Goal: Transaction & Acquisition: Obtain resource

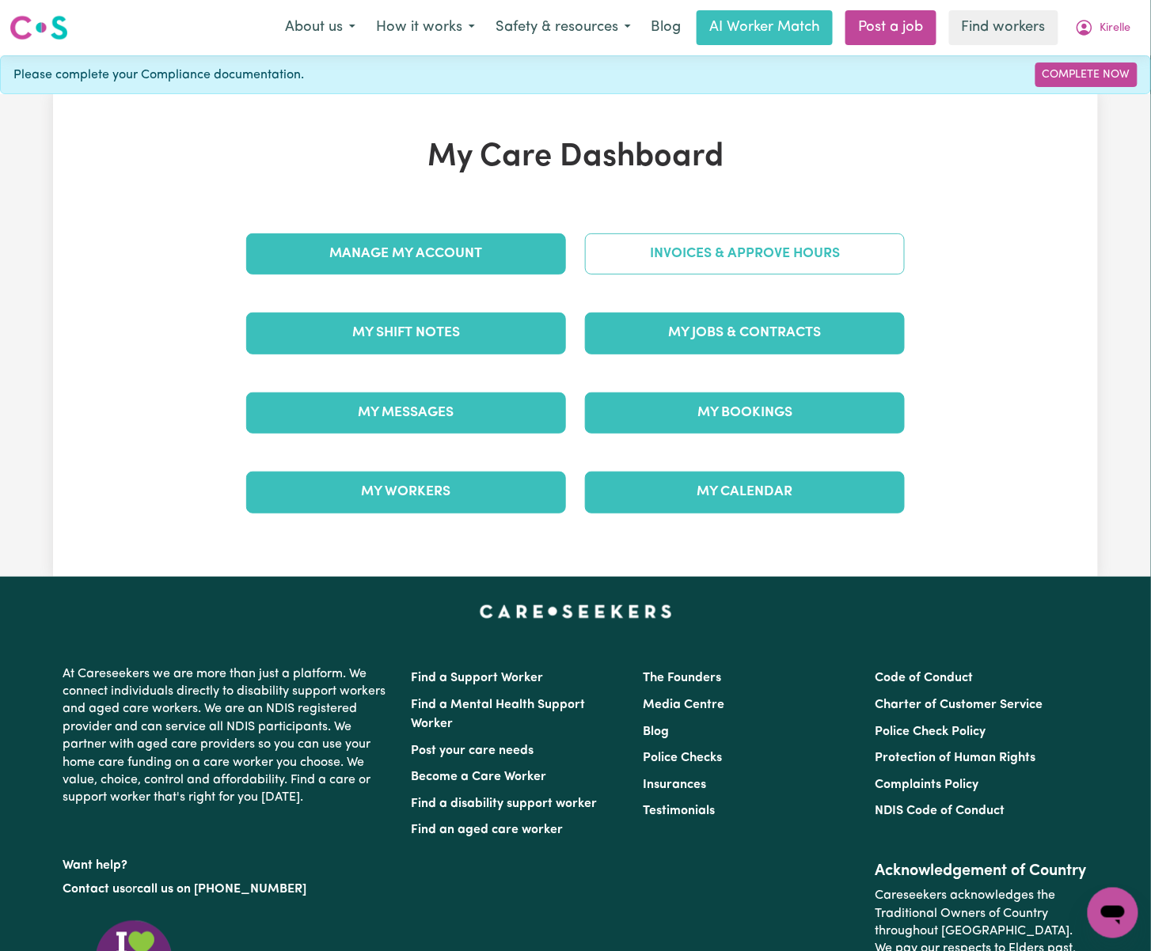
click at [755, 249] on link "Invoices & Approve Hours" at bounding box center [745, 253] width 320 height 41
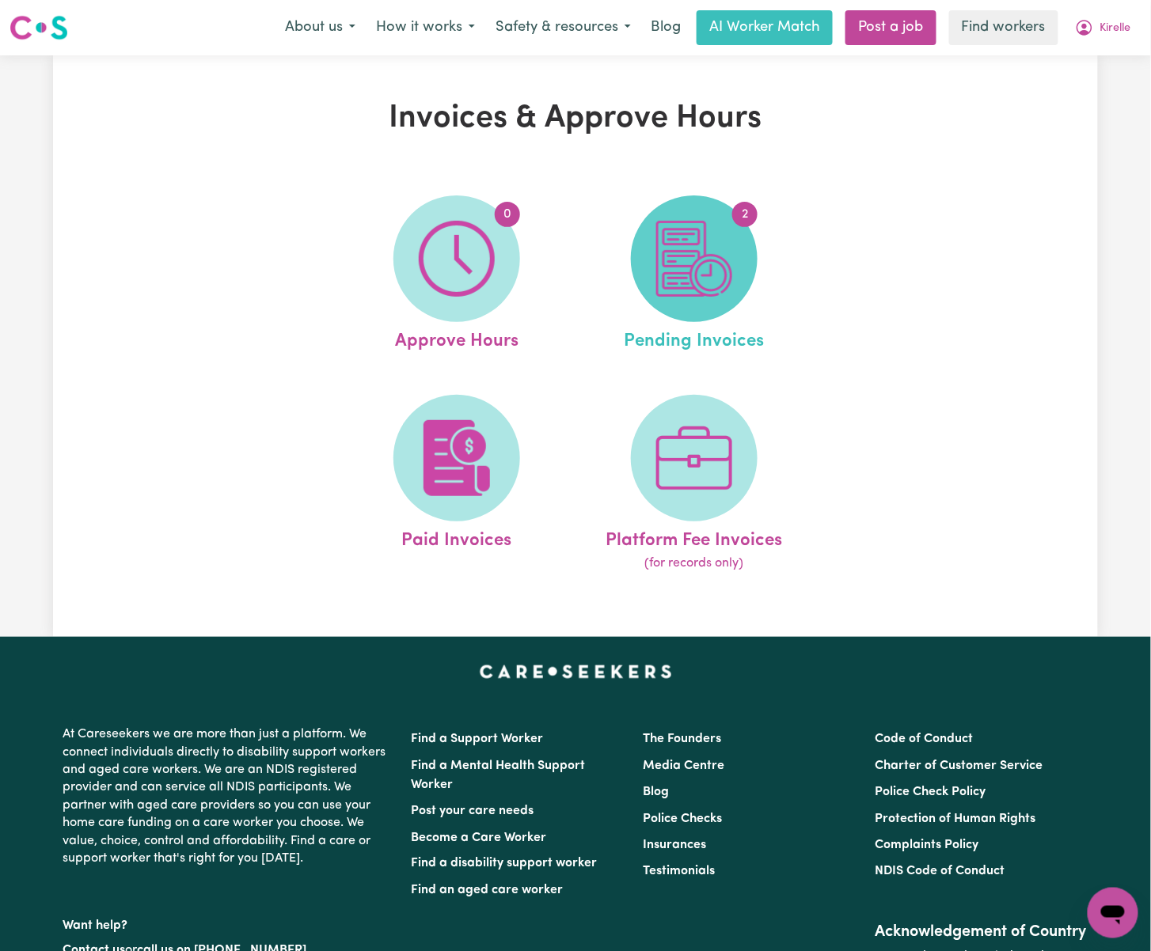
click at [685, 264] on img at bounding box center [694, 259] width 76 height 76
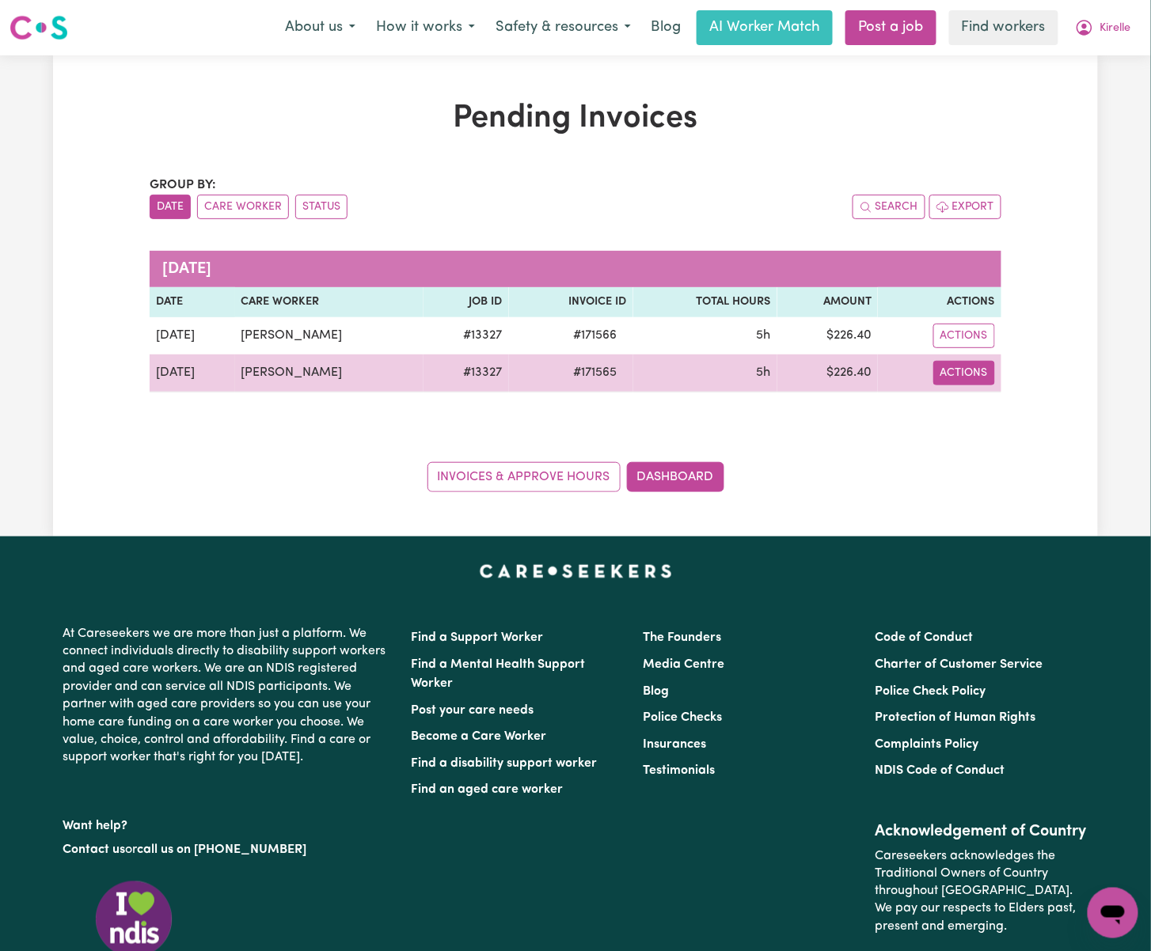
click at [969, 372] on button "Actions" at bounding box center [964, 373] width 62 height 25
click at [992, 407] on link "Download Invoice" at bounding box center [1009, 410] width 145 height 32
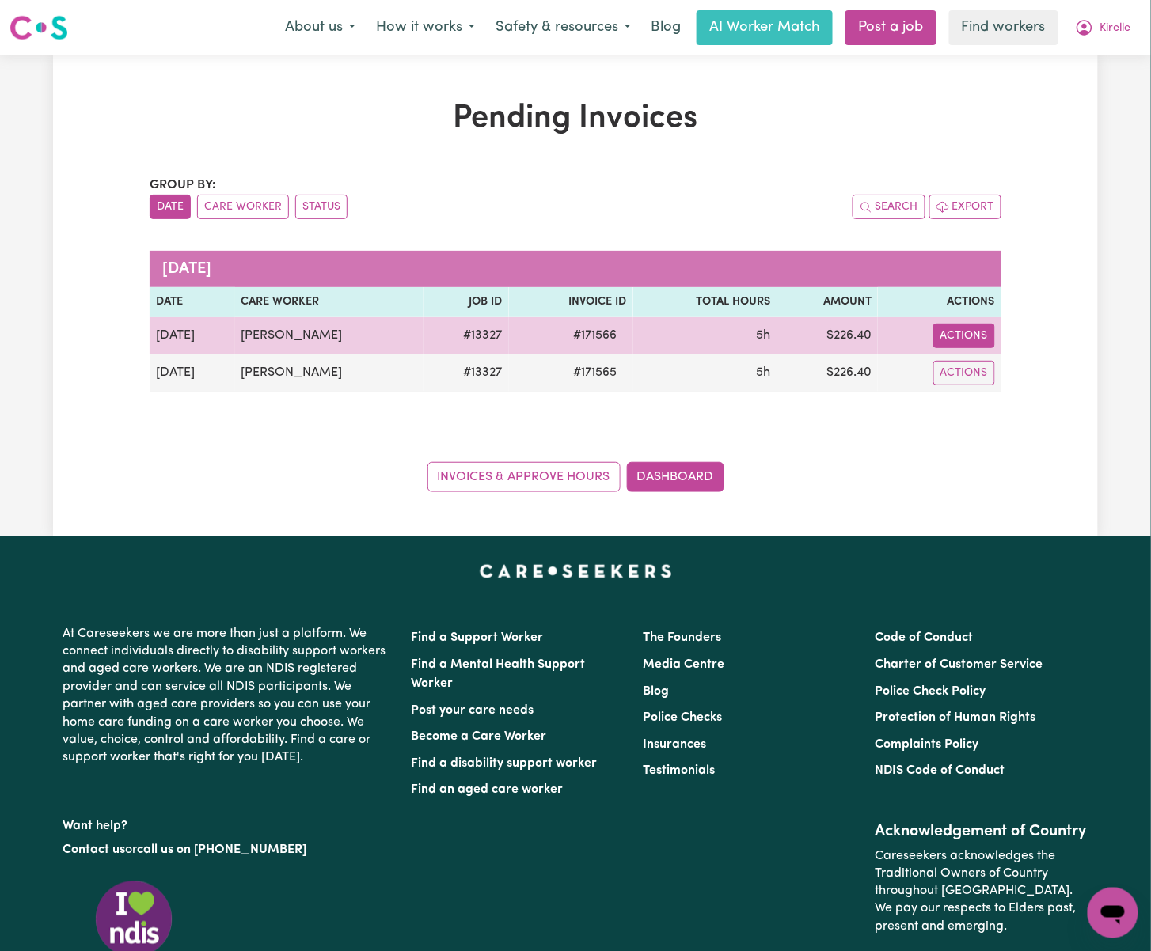
click at [979, 343] on button "Actions" at bounding box center [964, 336] width 62 height 25
click at [1011, 383] on link "Download Invoice" at bounding box center [1009, 373] width 145 height 32
